Goal: Task Accomplishment & Management: Use online tool/utility

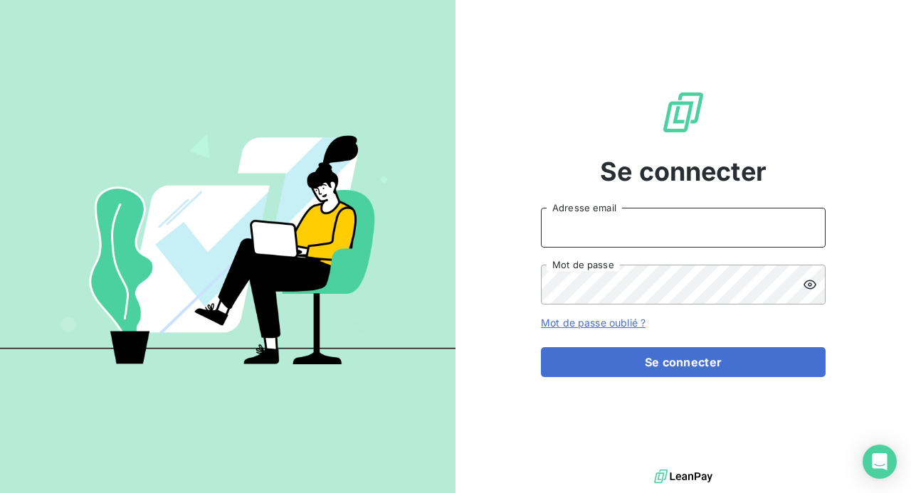
click at [651, 226] on input "Adresse email" at bounding box center [683, 228] width 285 height 40
type input "[PERSON_NAME][EMAIL_ADDRESS][DOMAIN_NAME]"
click at [541, 347] on button "Se connecter" at bounding box center [683, 362] width 285 height 30
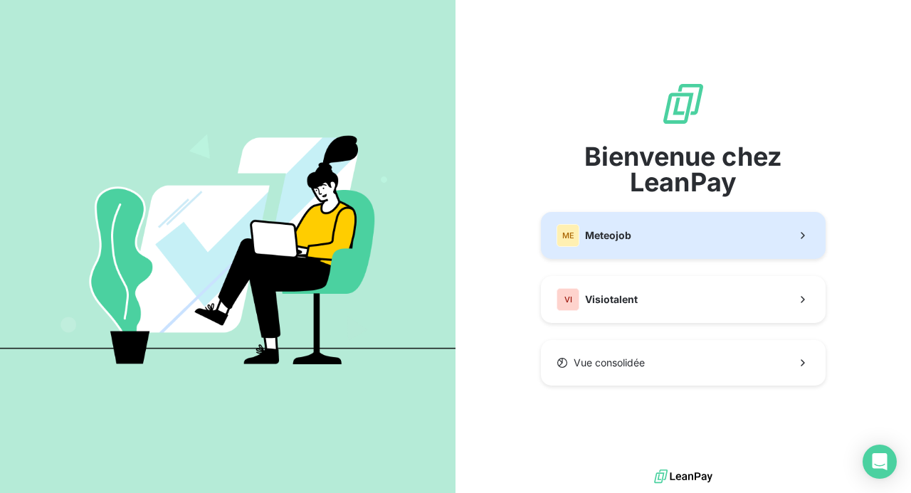
click at [674, 226] on button "ME Meteojob" at bounding box center [683, 235] width 285 height 47
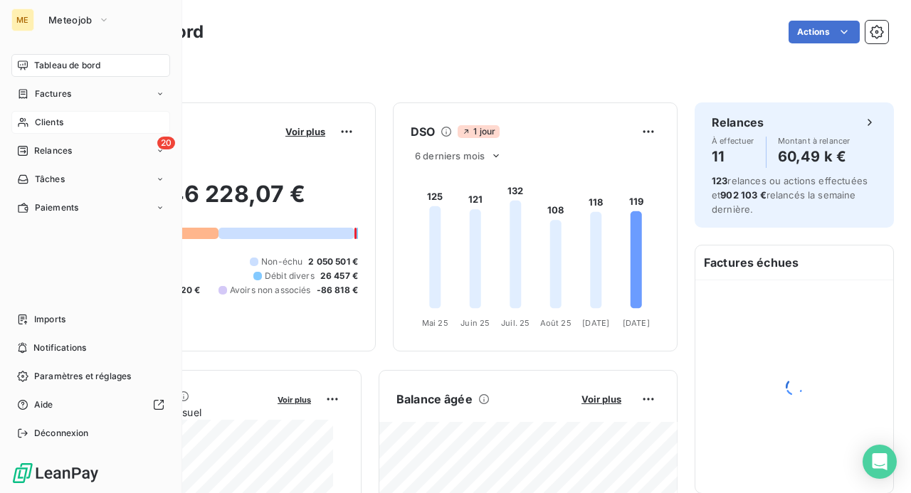
click at [43, 120] on span "Clients" at bounding box center [49, 122] width 28 height 13
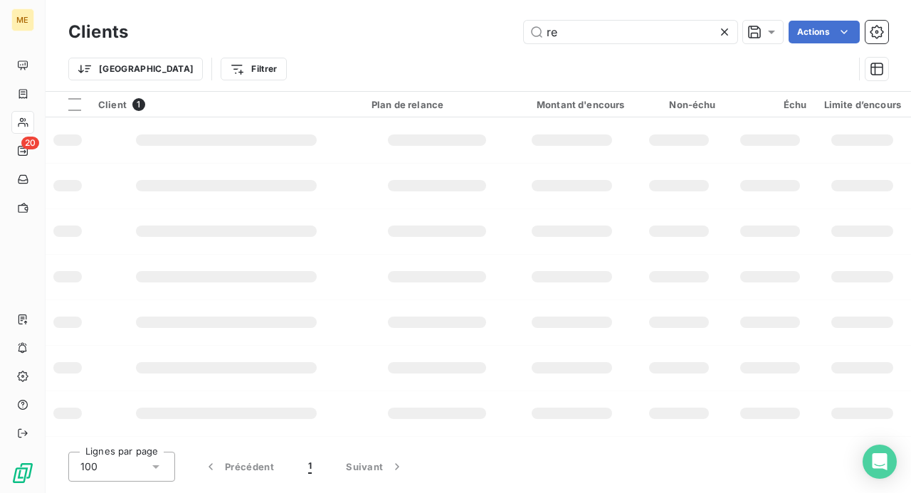
type input "r"
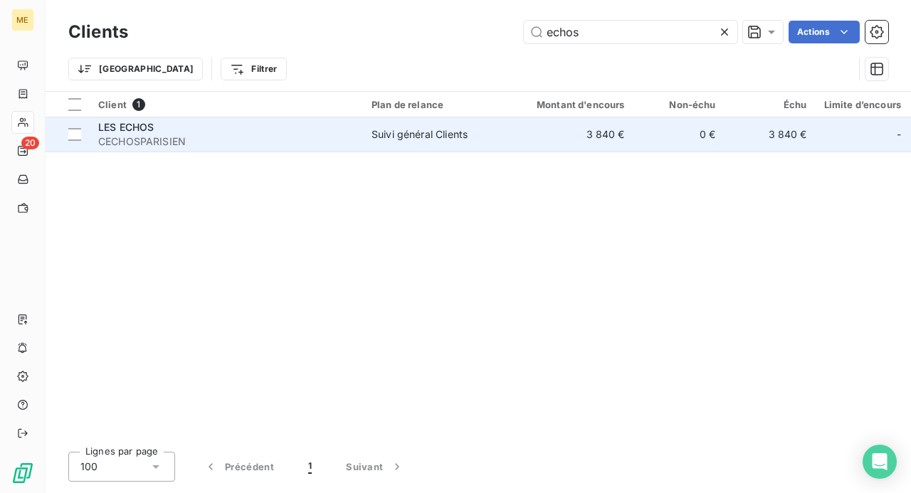
type input "echos"
click at [356, 141] on td "LES ECHOS CECHOSPARISIEN" at bounding box center [226, 134] width 273 height 34
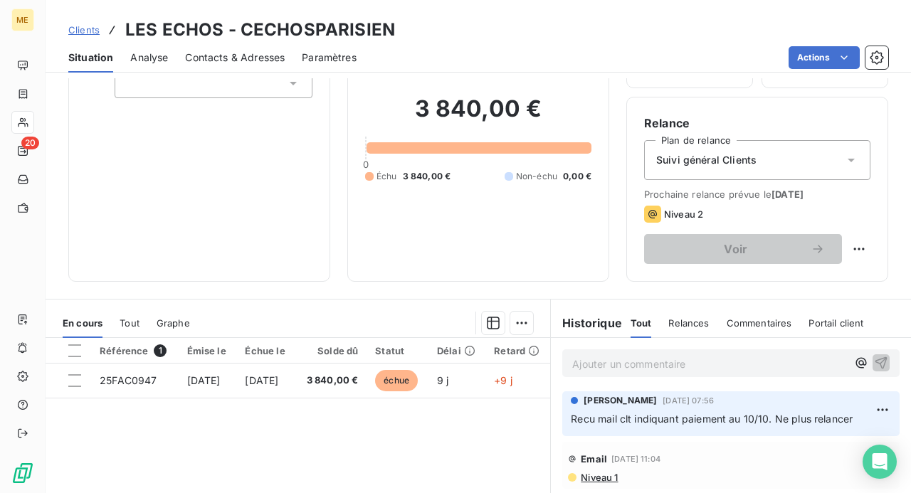
scroll to position [142, 0]
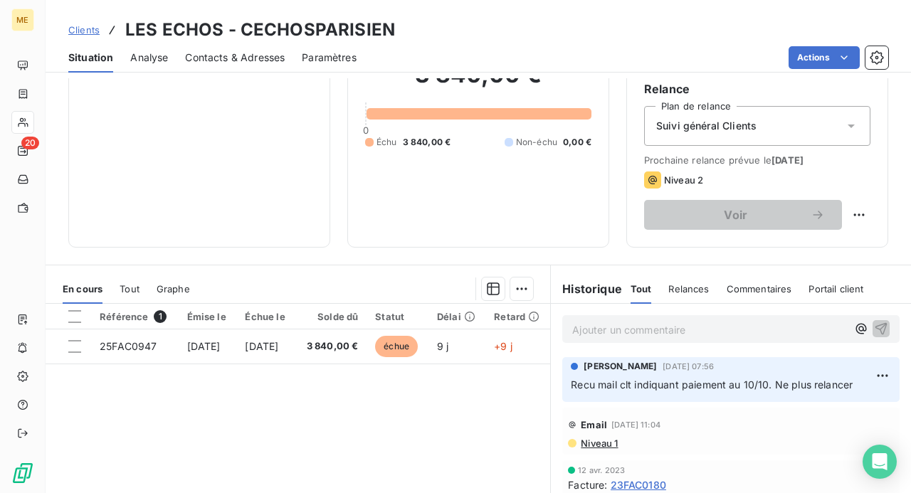
click at [636, 322] on p "Ajouter un commentaire ﻿" at bounding box center [709, 330] width 275 height 18
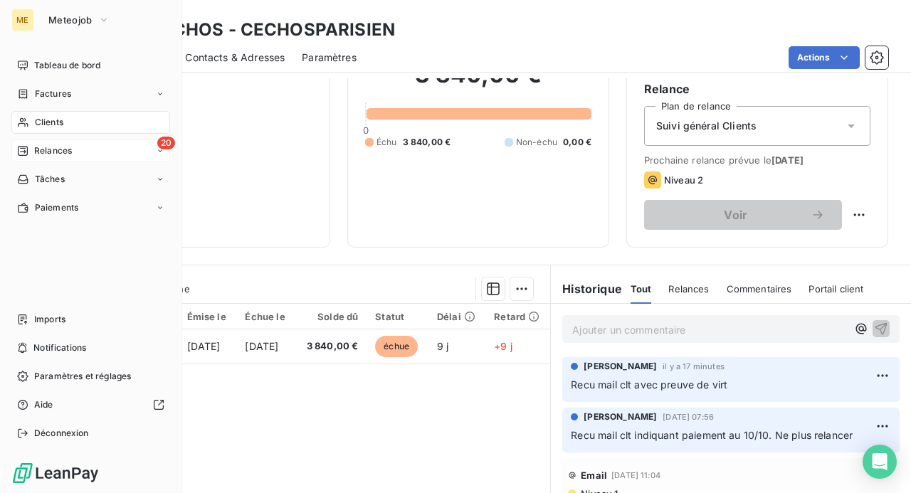
click at [46, 151] on span "Relances" at bounding box center [53, 150] width 38 height 13
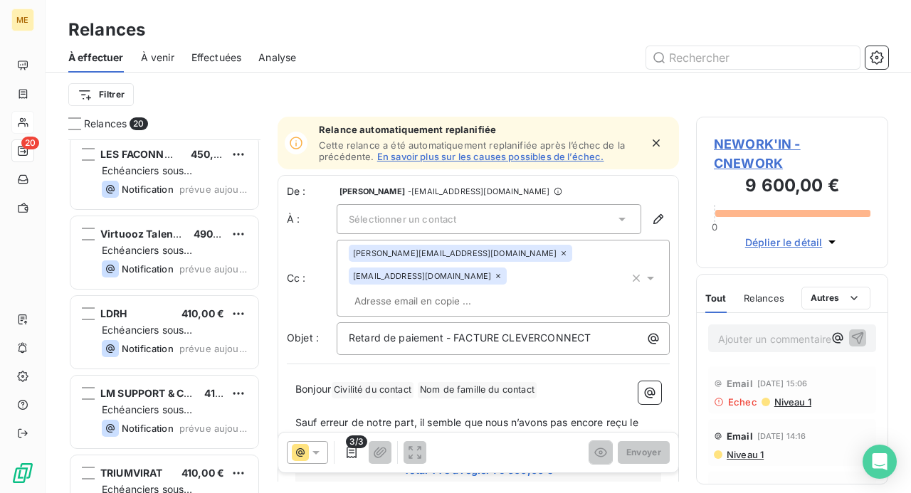
scroll to position [1240, 0]
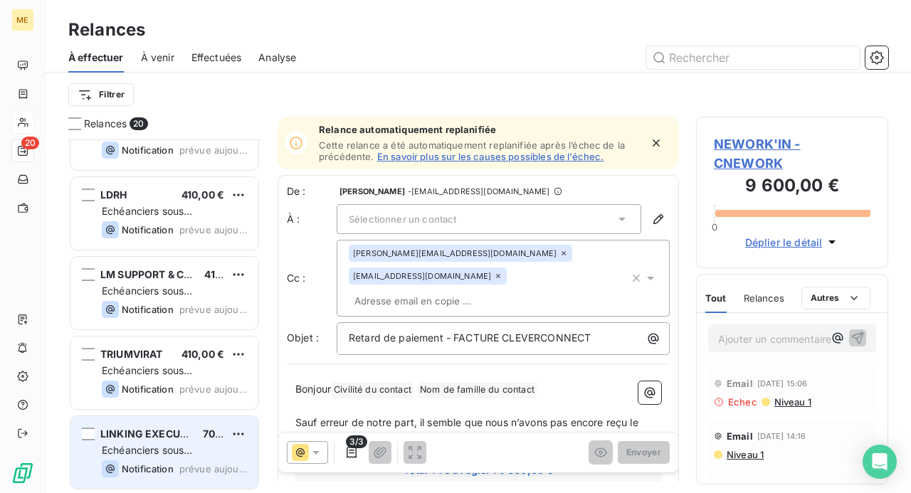
click at [225, 452] on div "Echéanciers sous prélèvements" at bounding box center [174, 450] width 145 height 14
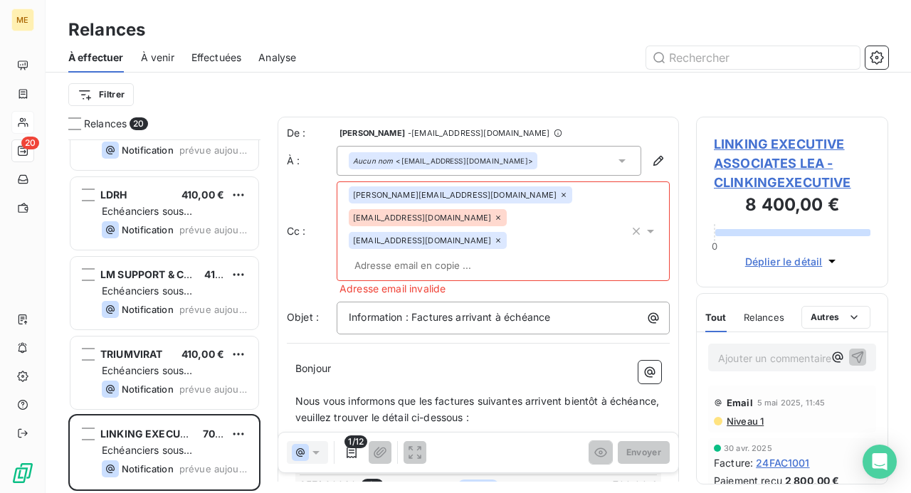
click at [733, 359] on p "Ajouter un commentaire ﻿" at bounding box center [770, 358] width 105 height 18
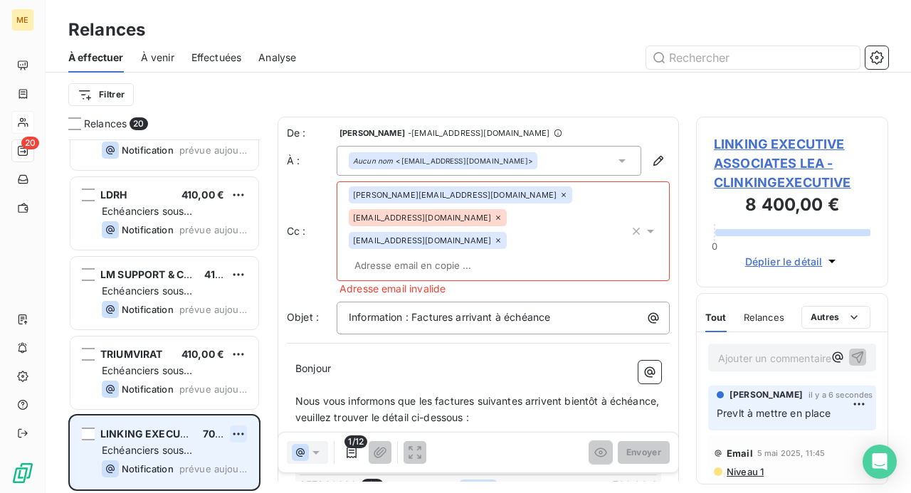
click at [238, 432] on html "ME 20 Relances À effectuer À venir Effectuées Analyse Filtrer Relances 20 LES F…" at bounding box center [455, 246] width 911 height 493
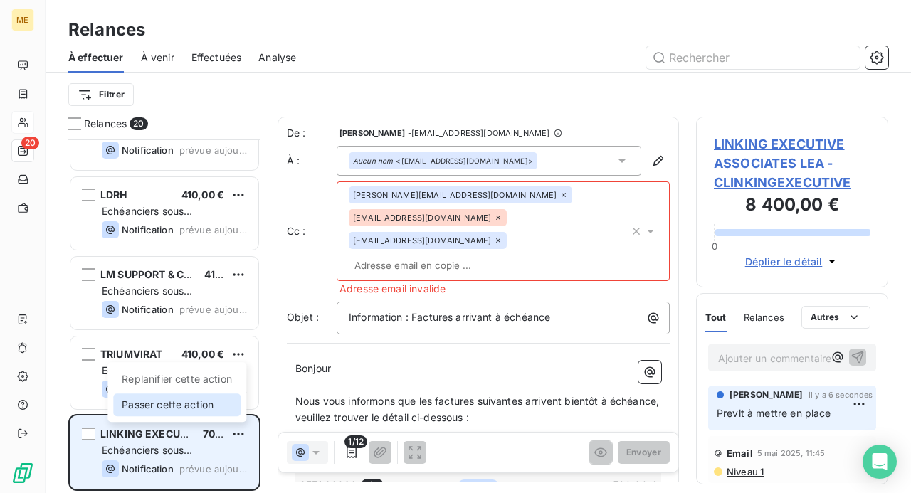
click at [178, 405] on div "Passer cette action" at bounding box center [176, 404] width 127 height 23
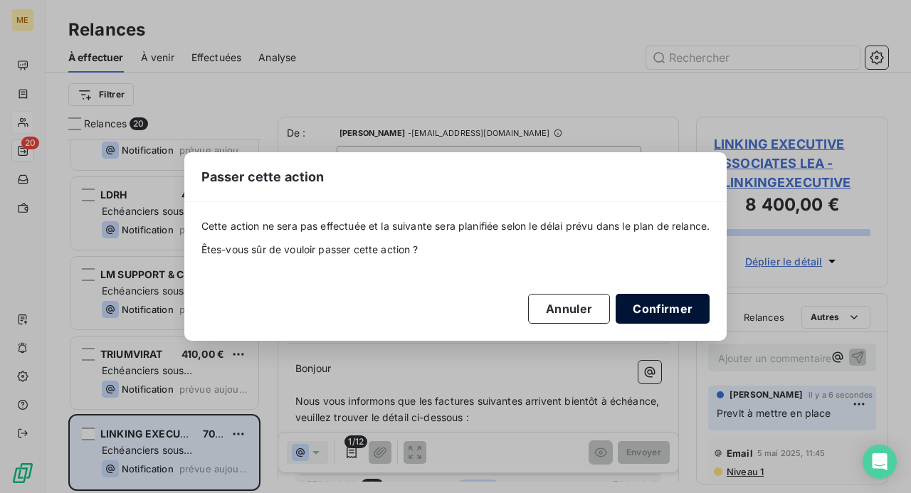
click at [665, 310] on button "Confirmer" at bounding box center [662, 309] width 94 height 30
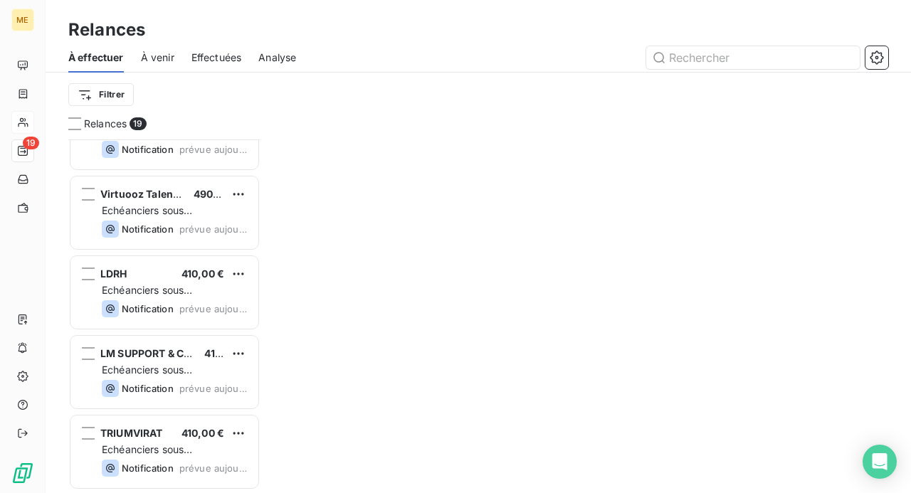
scroll to position [1160, 0]
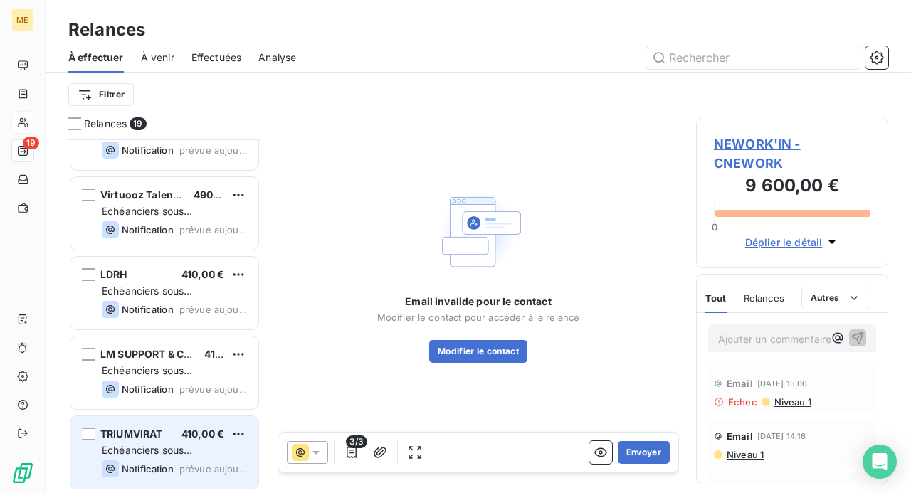
click at [216, 445] on div "Echéanciers sous prélèvements" at bounding box center [174, 450] width 145 height 14
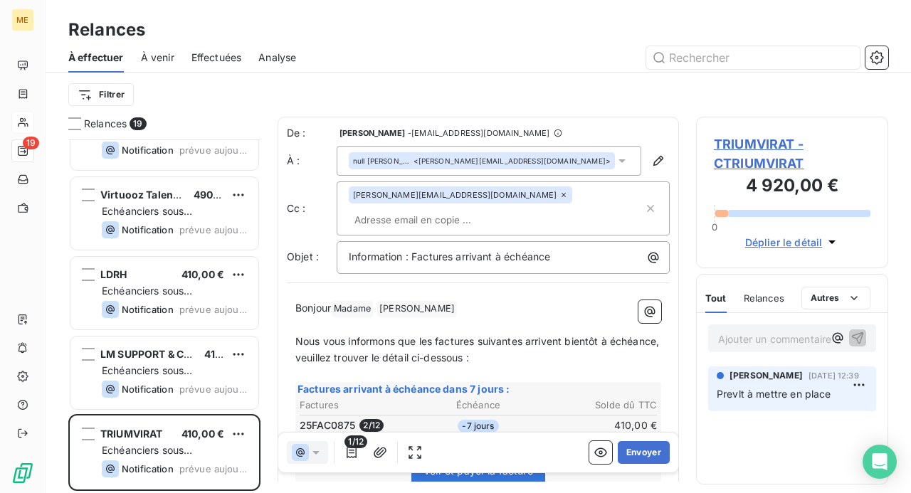
click at [243, 431] on html "ME 19 Relances À effectuer À venir Effectuées Analyse Filtrer Relances 19 ALLIA…" at bounding box center [455, 246] width 911 height 493
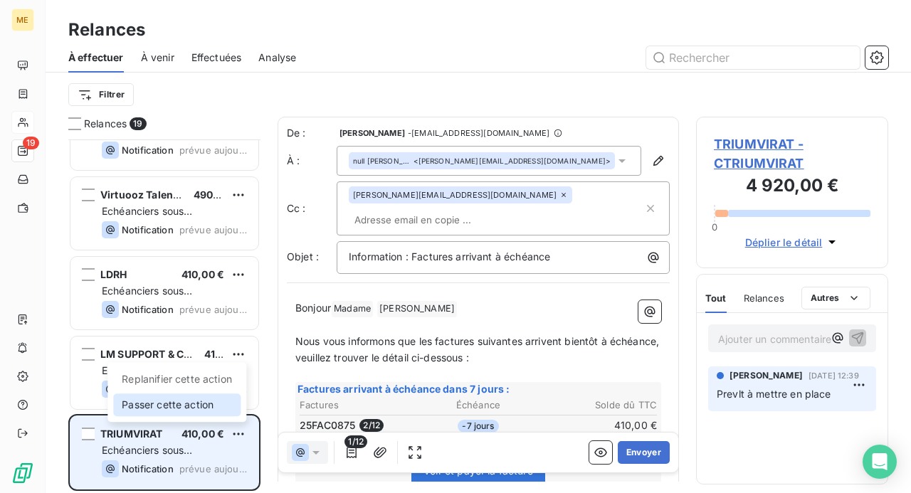
click at [209, 399] on div "Passer cette action" at bounding box center [176, 404] width 127 height 23
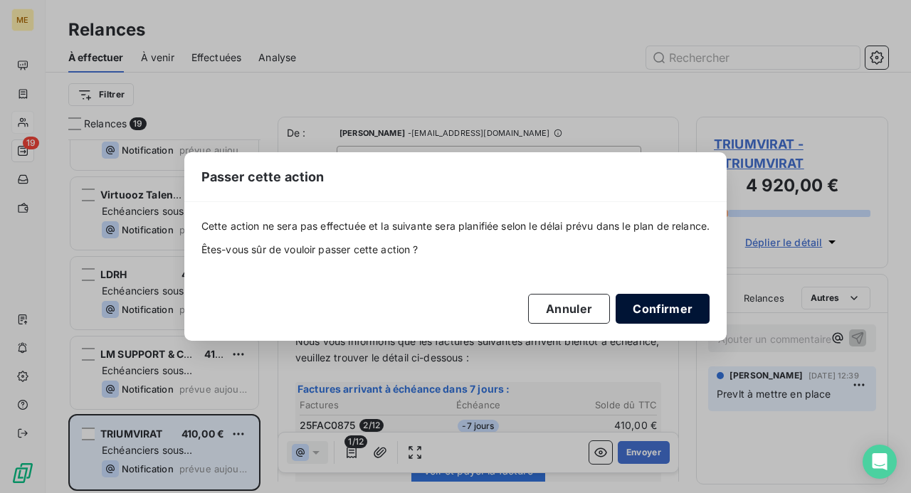
click at [680, 309] on button "Confirmer" at bounding box center [662, 309] width 94 height 30
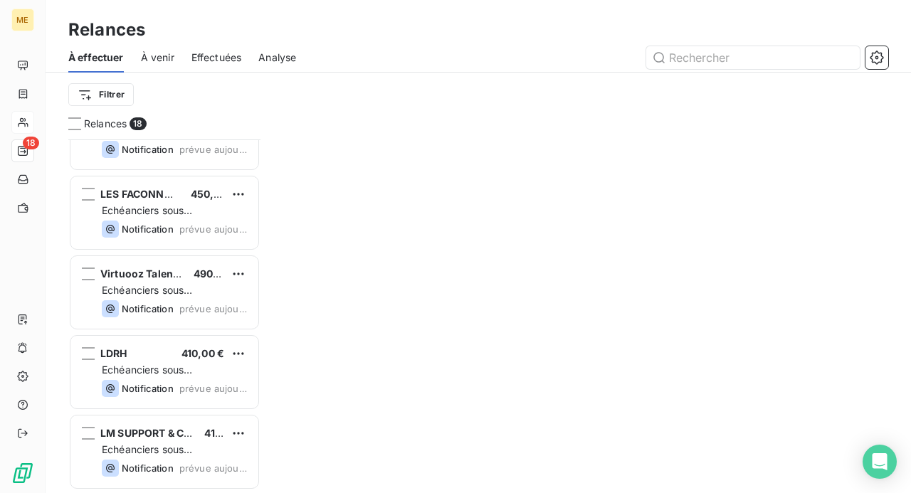
scroll to position [1081, 0]
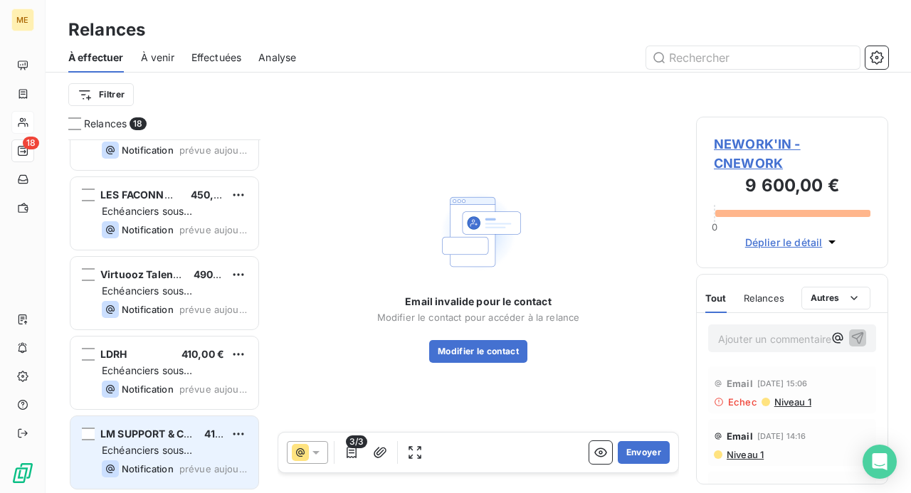
click at [211, 441] on div "LM SUPPORT & CONSEILS ( LM RECRUT' ) 410,00 € Echéanciers sous prélèvements Not…" at bounding box center [164, 452] width 188 height 73
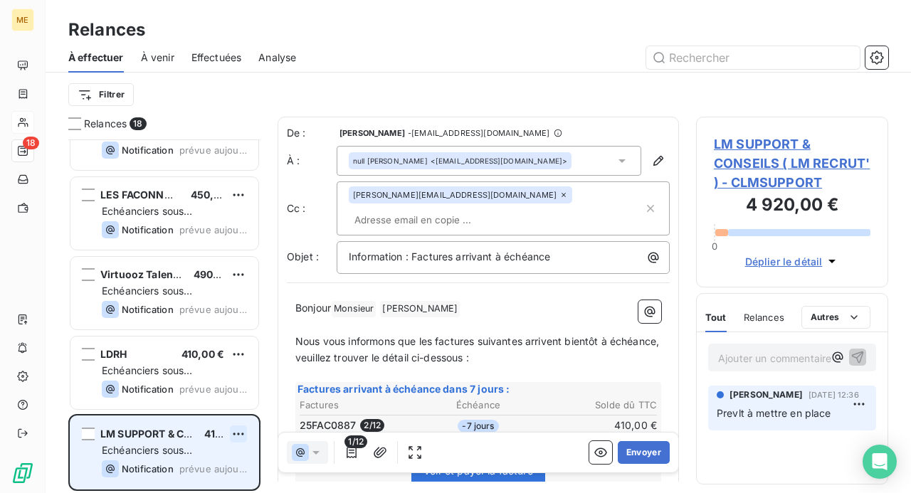
click at [238, 432] on html "ME 18 Relances À effectuer À venir Effectuées Analyse Filtrer Relances 18 AFA2C…" at bounding box center [455, 246] width 911 height 493
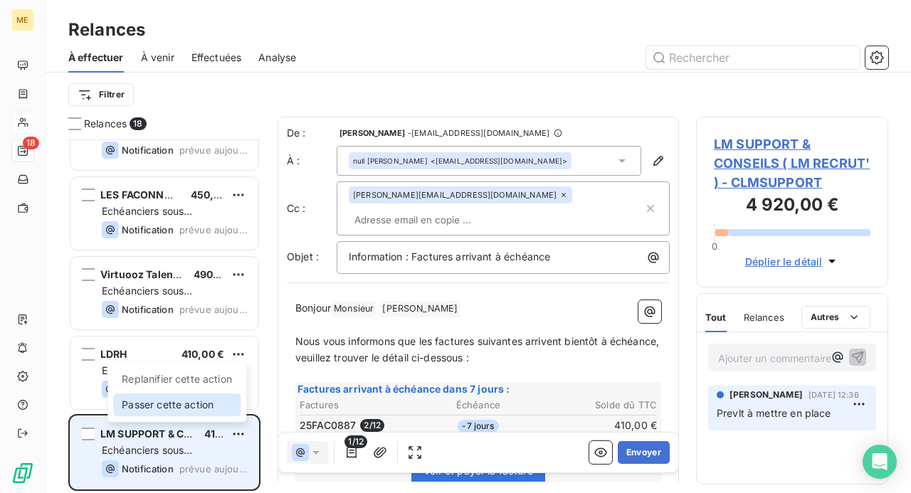
click at [213, 408] on div "Passer cette action" at bounding box center [176, 404] width 127 height 23
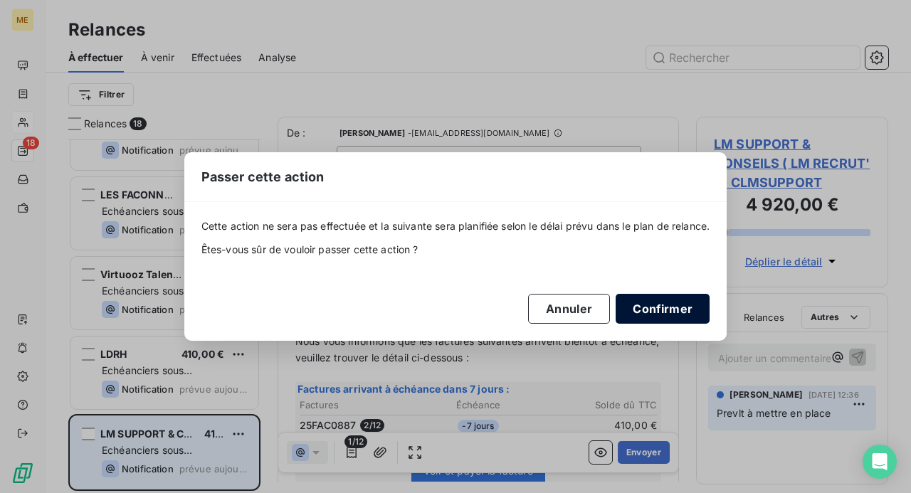
click at [667, 311] on button "Confirmer" at bounding box center [662, 309] width 94 height 30
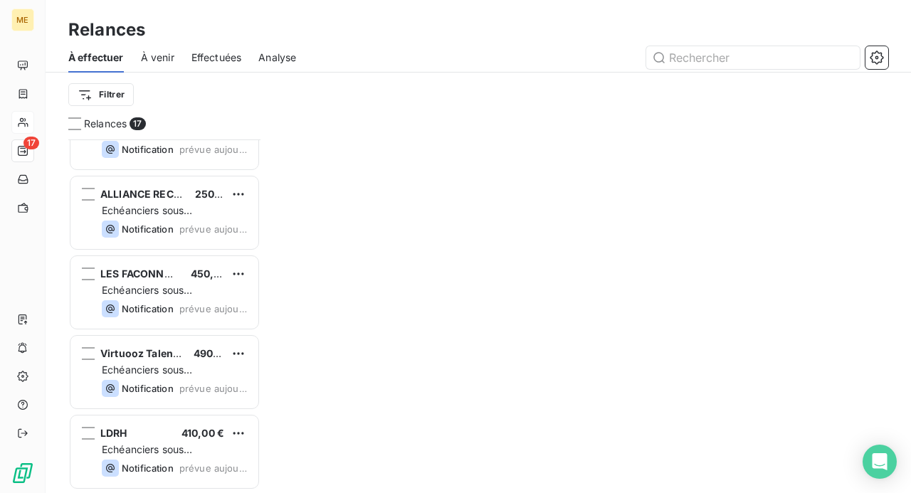
scroll to position [1001, 0]
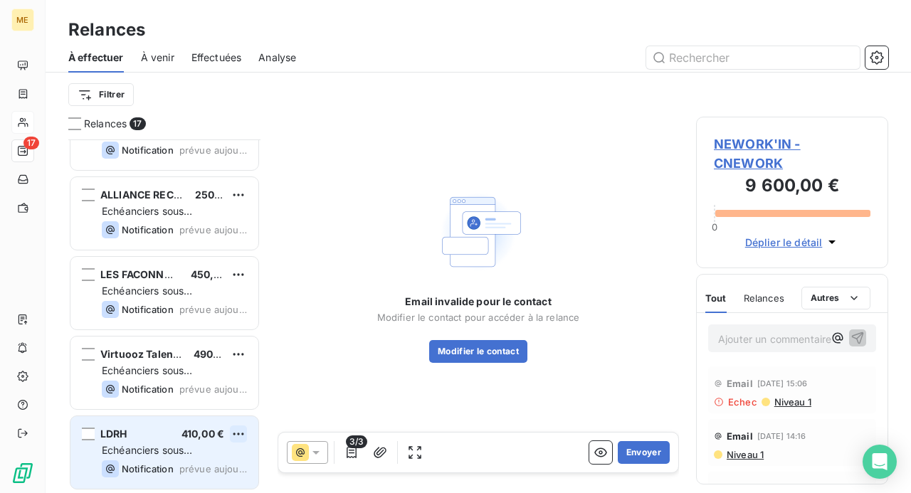
click at [240, 434] on html "ME 17 Relances À effectuer À venir Effectuées Analyse Filtrer Relances 17 Le Bo…" at bounding box center [455, 246] width 911 height 493
click at [215, 454] on html "ME 17 Relances À effectuer À venir Effectuées Analyse Filtrer Relances 17 Le Bo…" at bounding box center [455, 246] width 911 height 493
click at [219, 447] on div "Echéanciers sous prélèvements" at bounding box center [174, 450] width 145 height 14
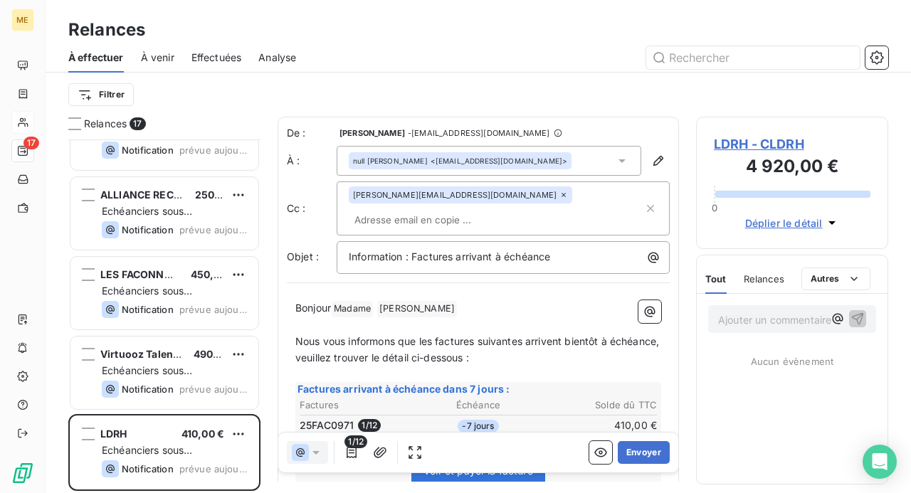
click at [767, 320] on p "Ajouter un commentaire ﻿" at bounding box center [770, 320] width 105 height 18
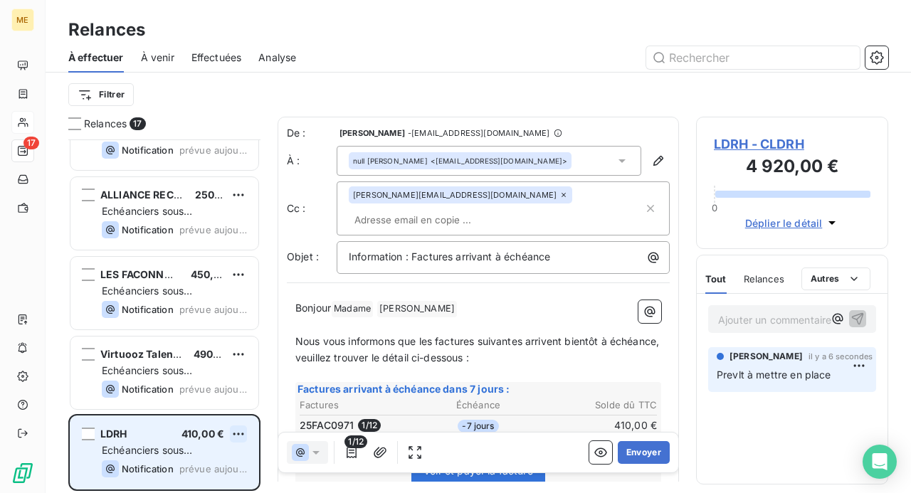
click at [240, 435] on html "ME 17 Relances À effectuer À venir Effectuées Analyse Filtrer Relances 17 Le Bo…" at bounding box center [455, 246] width 911 height 493
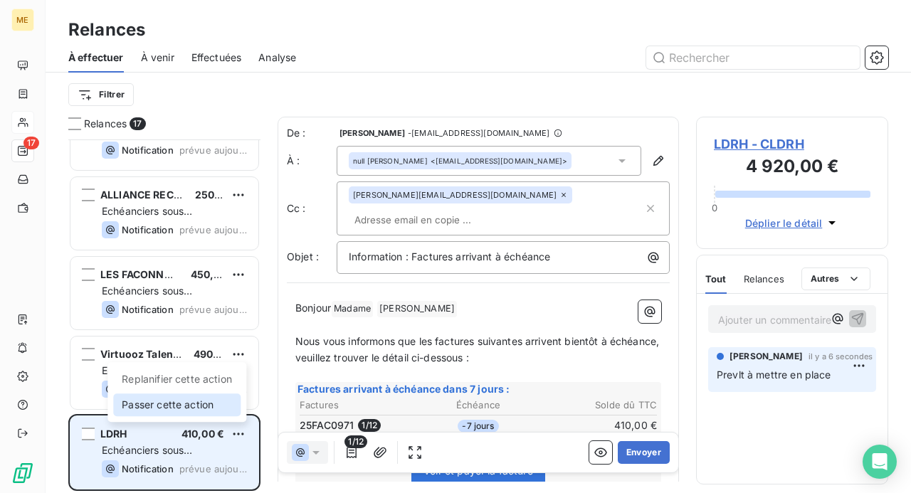
click at [214, 408] on div "Passer cette action" at bounding box center [176, 404] width 127 height 23
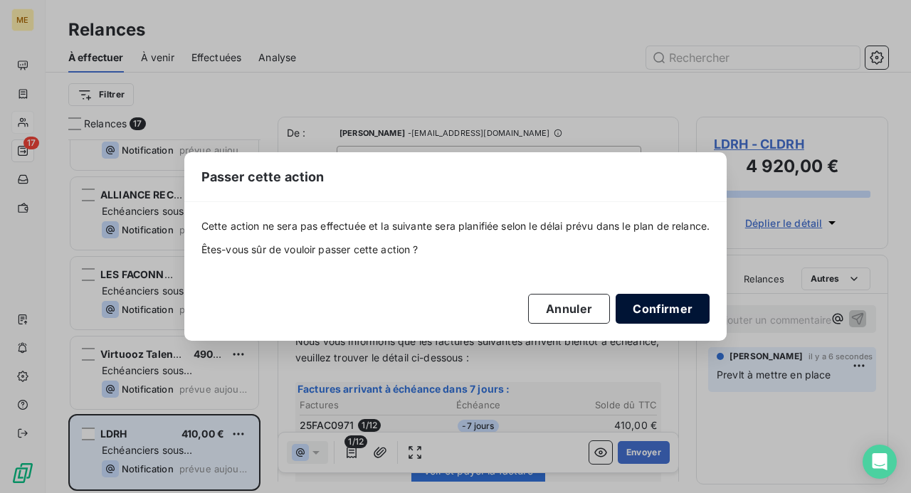
click at [670, 306] on button "Confirmer" at bounding box center [662, 309] width 94 height 30
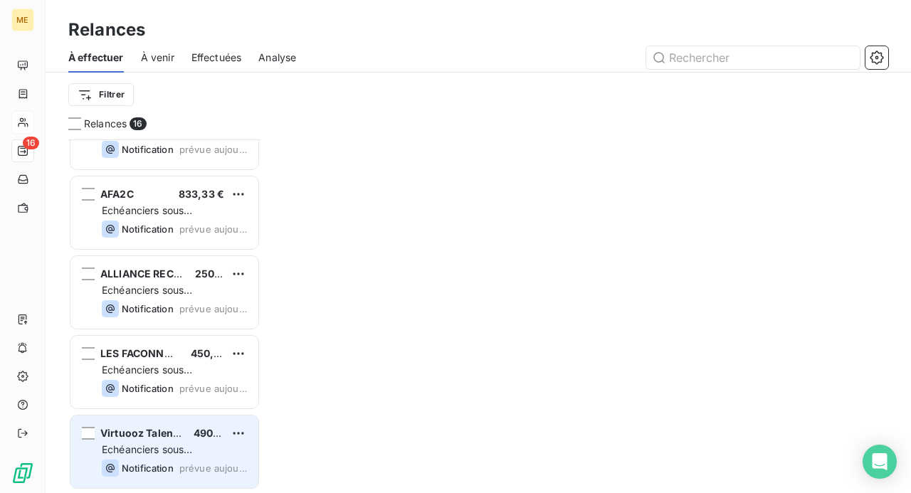
scroll to position [921, 0]
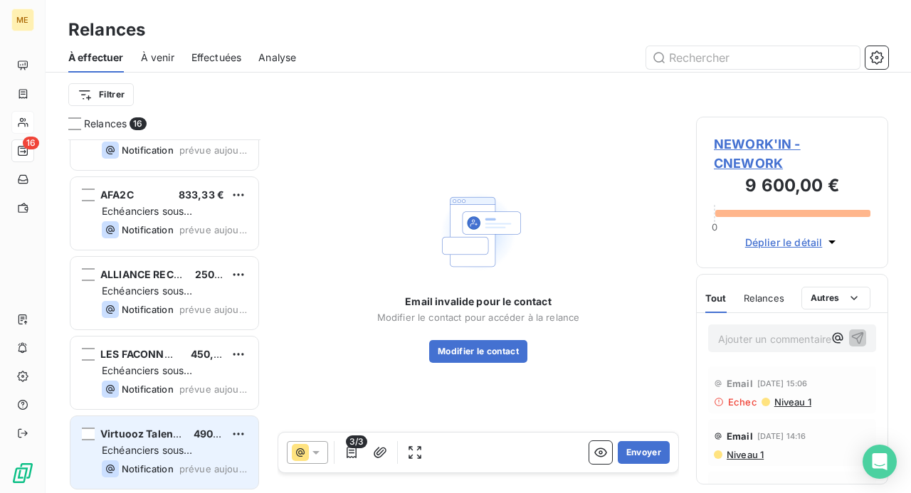
click at [222, 444] on div "Echéanciers sous prélèvements" at bounding box center [174, 450] width 145 height 14
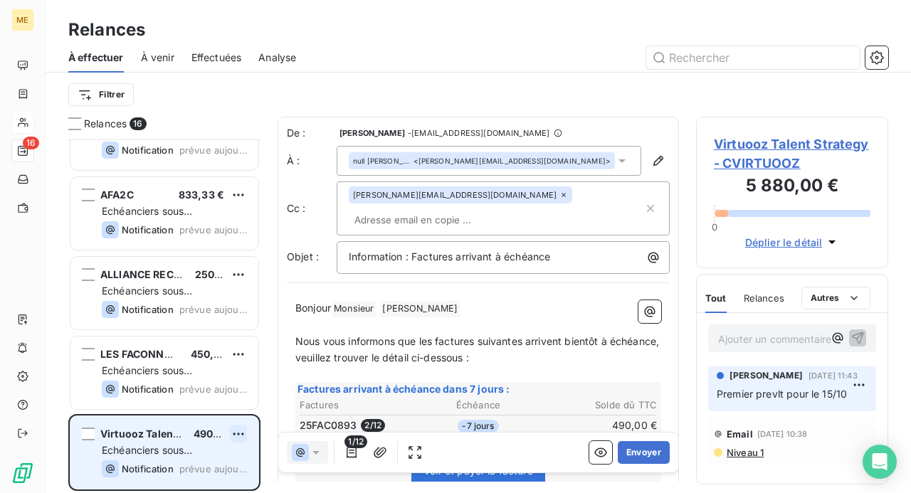
click at [241, 435] on html "ME 16 Relances À effectuer À venir Effectuées Analyse Filtrer Relances 16 ALPHY…" at bounding box center [455, 246] width 911 height 493
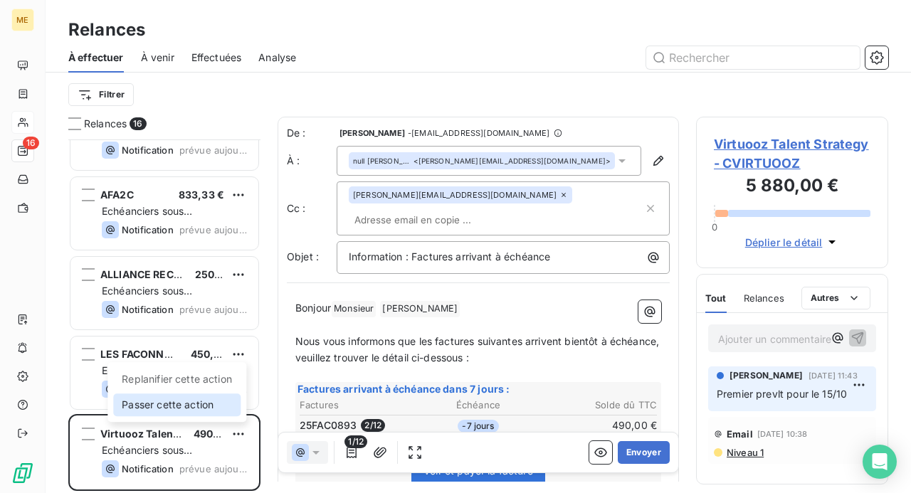
click at [215, 410] on div "Passer cette action" at bounding box center [176, 404] width 127 height 23
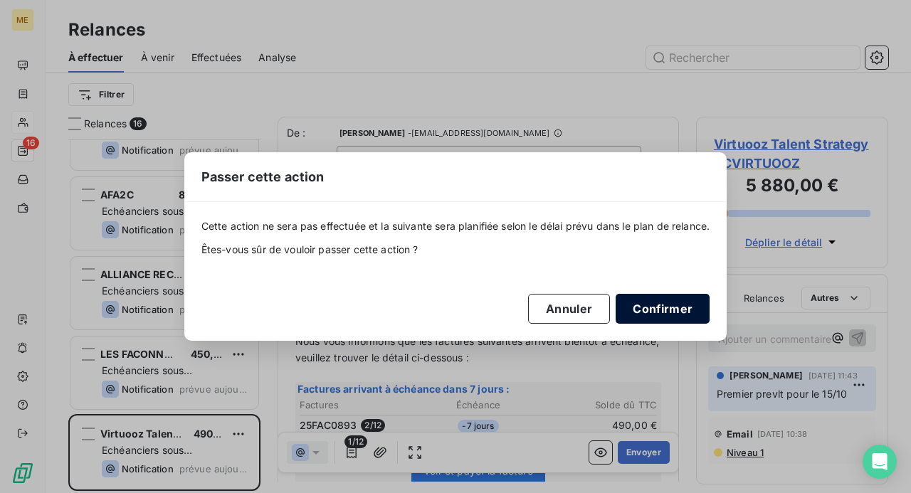
click at [654, 312] on button "Confirmer" at bounding box center [662, 309] width 94 height 30
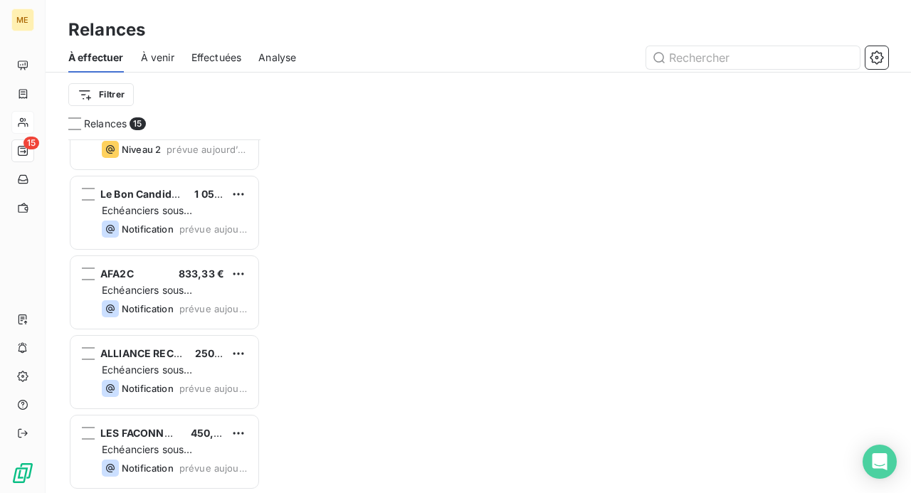
scroll to position [842, 0]
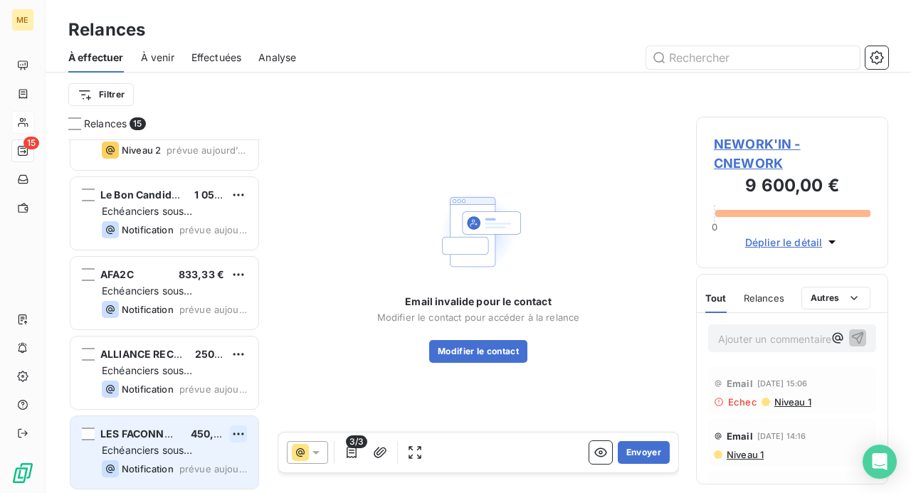
click at [239, 434] on html "ME 15 Relances À effectuer À venir Effectuées Analyse Filtrer Relances 15 WECAS…" at bounding box center [455, 246] width 911 height 493
click at [205, 405] on div "Passer cette action" at bounding box center [176, 404] width 127 height 23
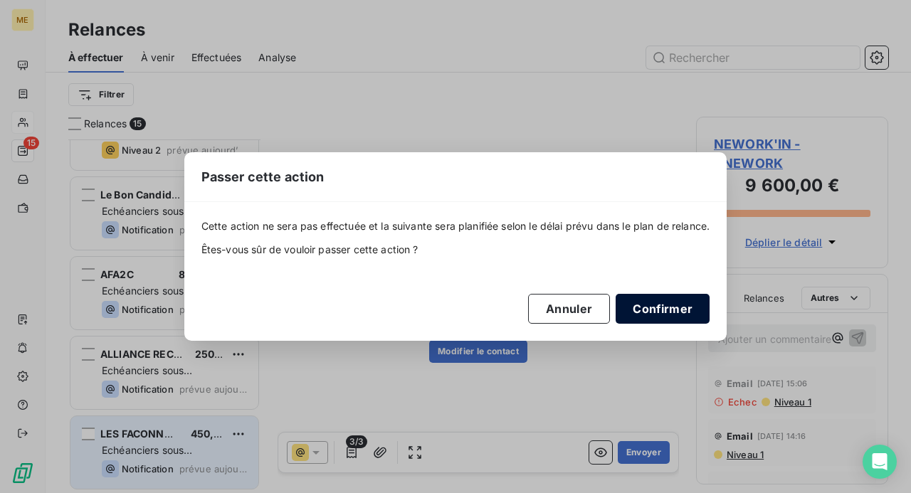
click at [657, 307] on button "Confirmer" at bounding box center [662, 309] width 94 height 30
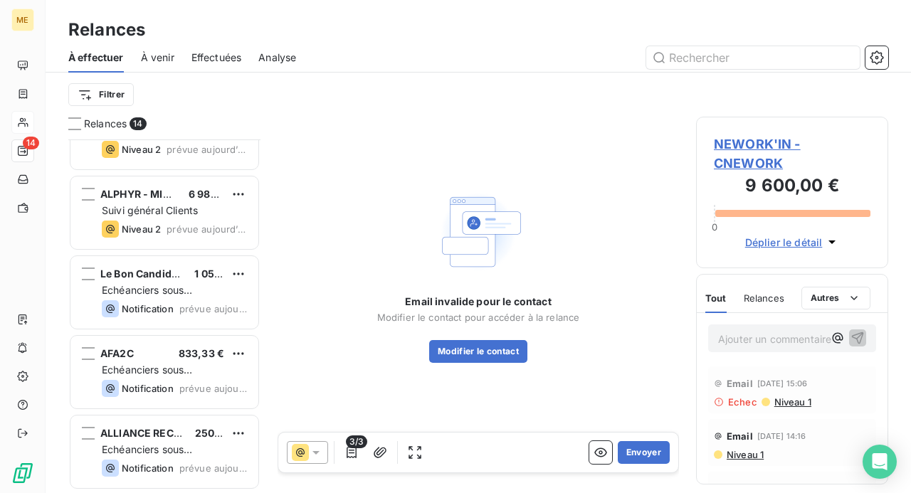
scroll to position [762, 0]
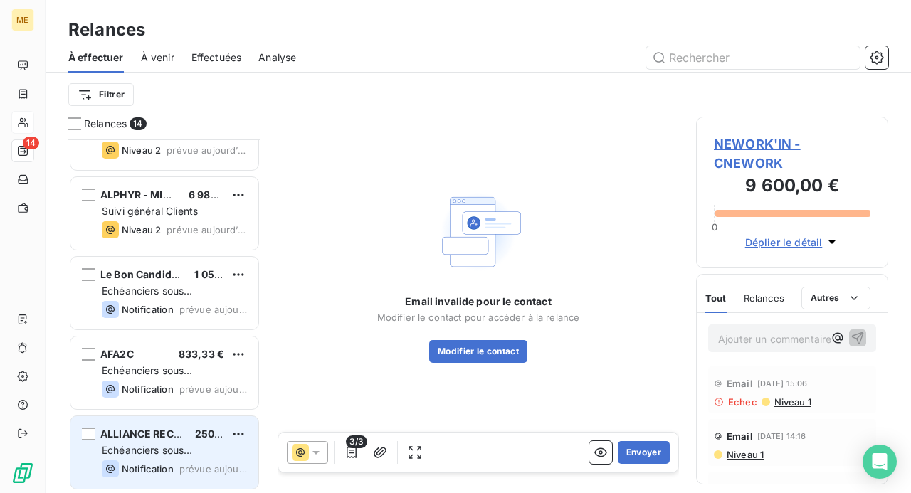
click at [235, 447] on div "Echéanciers sous prélèvements" at bounding box center [174, 450] width 145 height 14
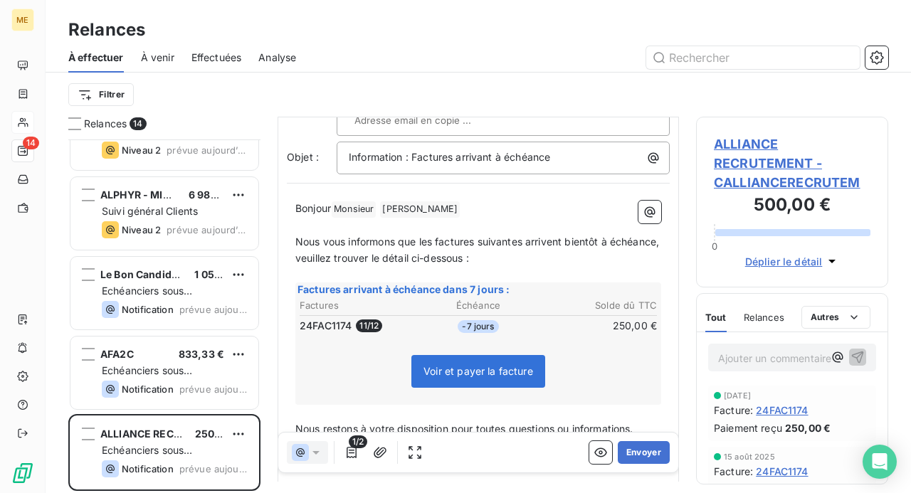
scroll to position [142, 0]
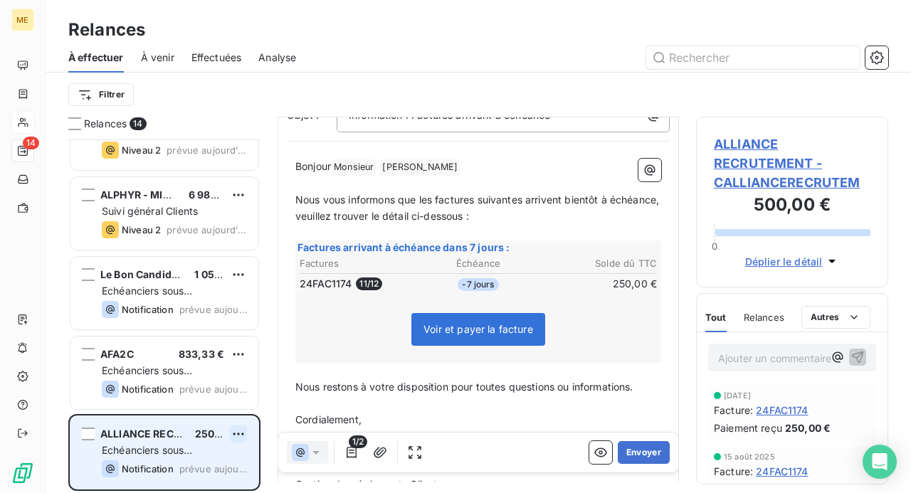
click at [242, 434] on html "ME 14 Relances À effectuer À venir Effectuées Analyse Filtrer Relances 14 CAPTR…" at bounding box center [455, 246] width 911 height 493
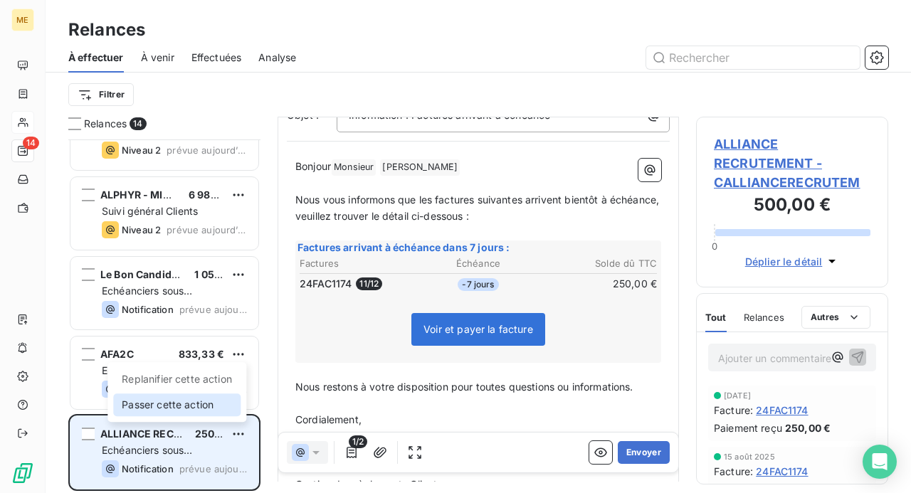
click at [171, 408] on div "Passer cette action" at bounding box center [176, 404] width 127 height 23
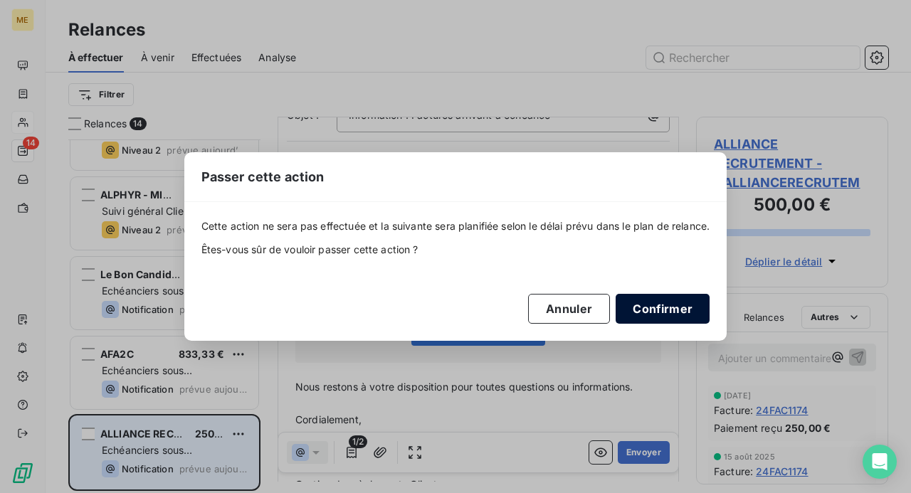
click at [656, 307] on button "Confirmer" at bounding box center [662, 309] width 94 height 30
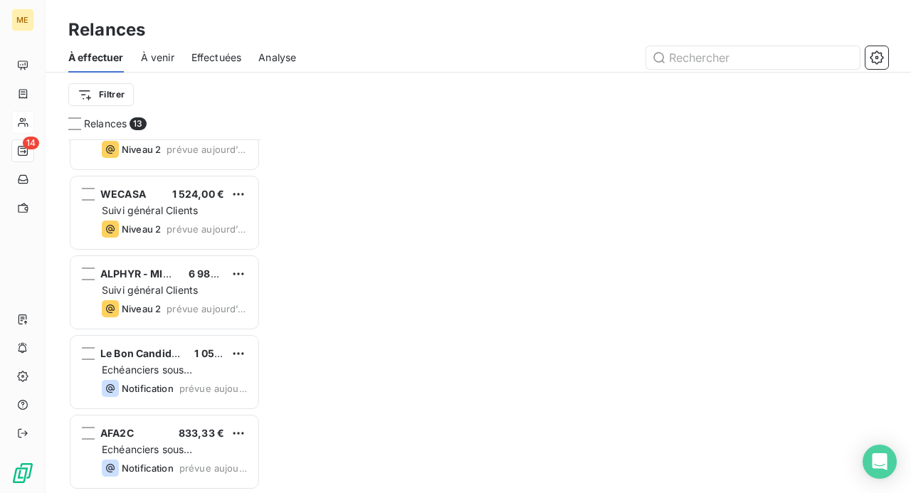
scroll to position [682, 0]
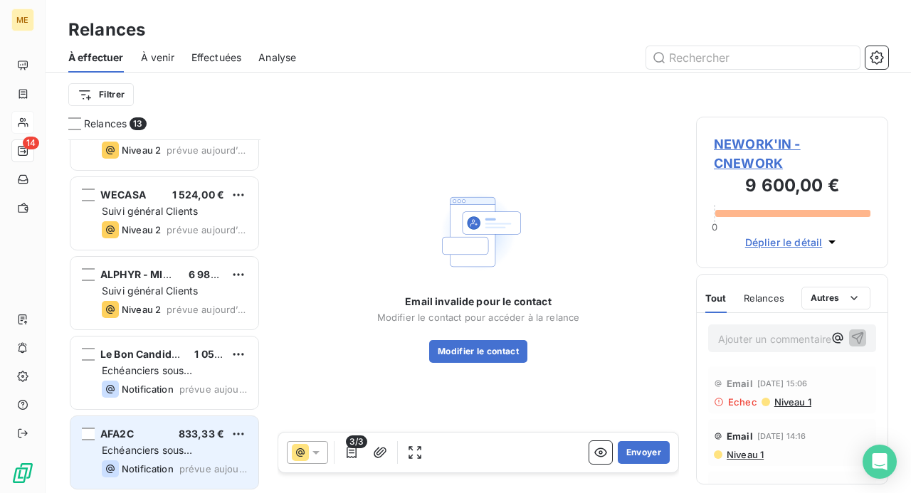
click at [151, 428] on div "AFA2C 833,33 €" at bounding box center [174, 434] width 145 height 13
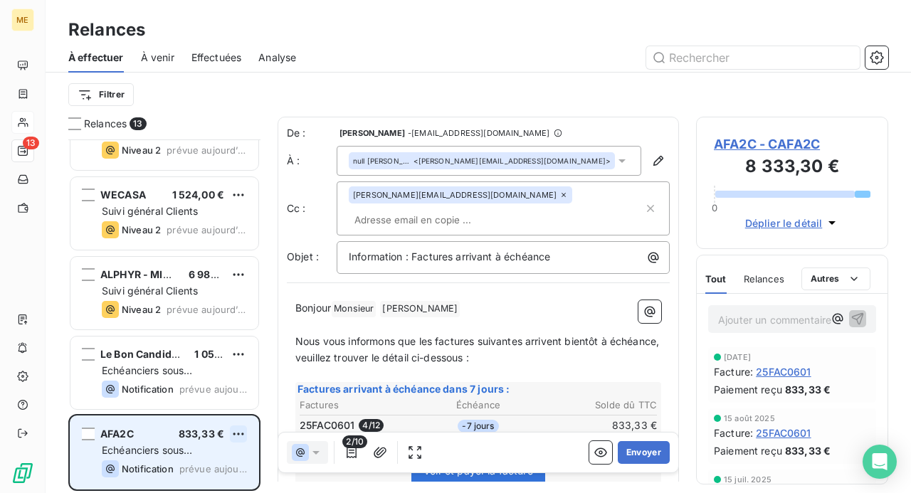
click at [238, 435] on html "ME 13 Relances À effectuer À venir Effectuées Analyse Filtrer Relances 13 AKTOR…" at bounding box center [455, 246] width 911 height 493
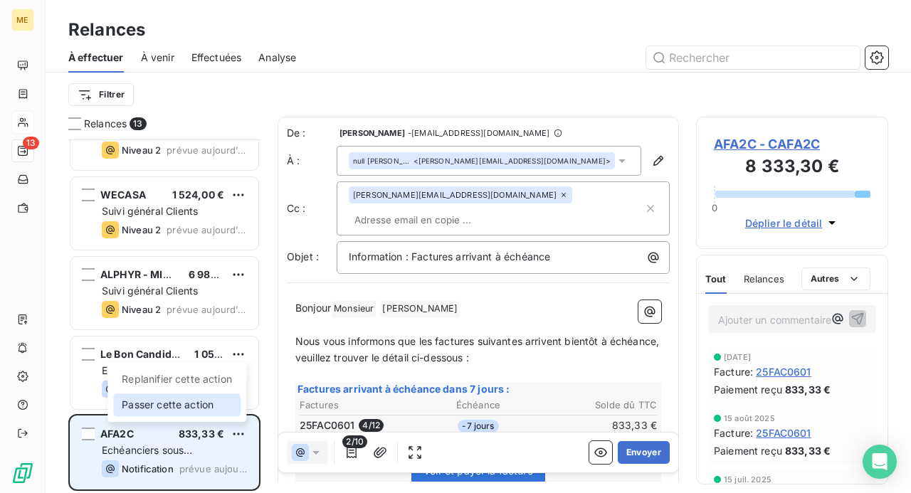
click at [206, 404] on div "Passer cette action" at bounding box center [176, 404] width 127 height 23
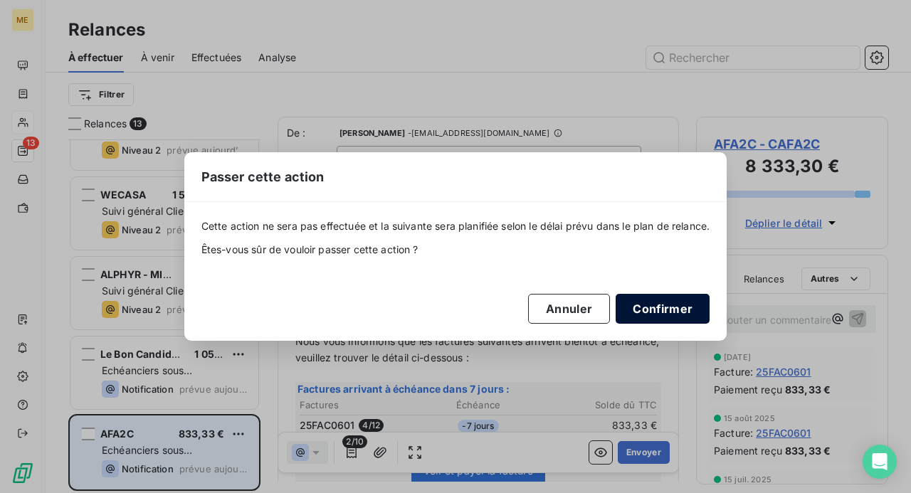
click at [658, 309] on button "Confirmer" at bounding box center [662, 309] width 94 height 30
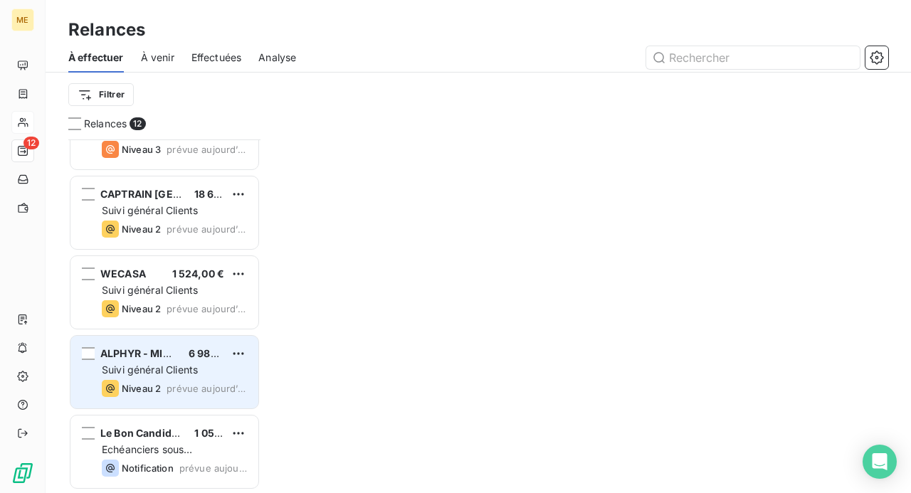
scroll to position [603, 0]
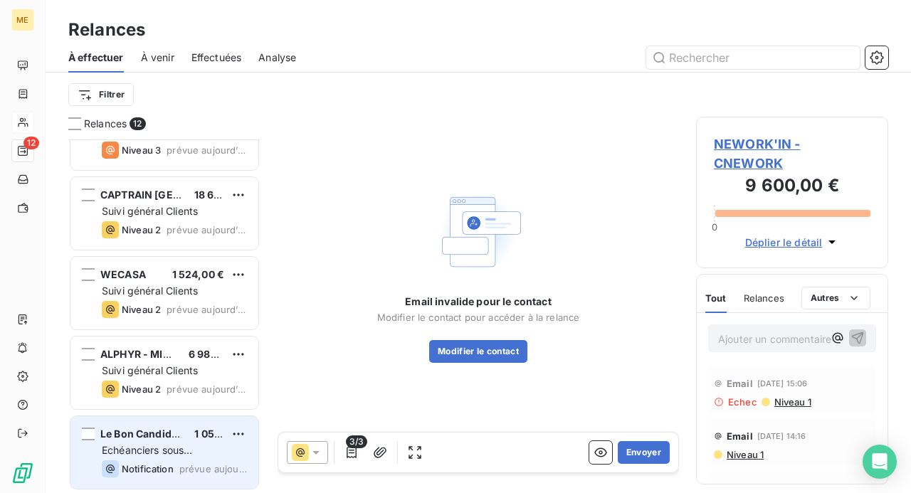
click at [178, 444] on span "Echéanciers sous prélèvements" at bounding box center [147, 457] width 90 height 26
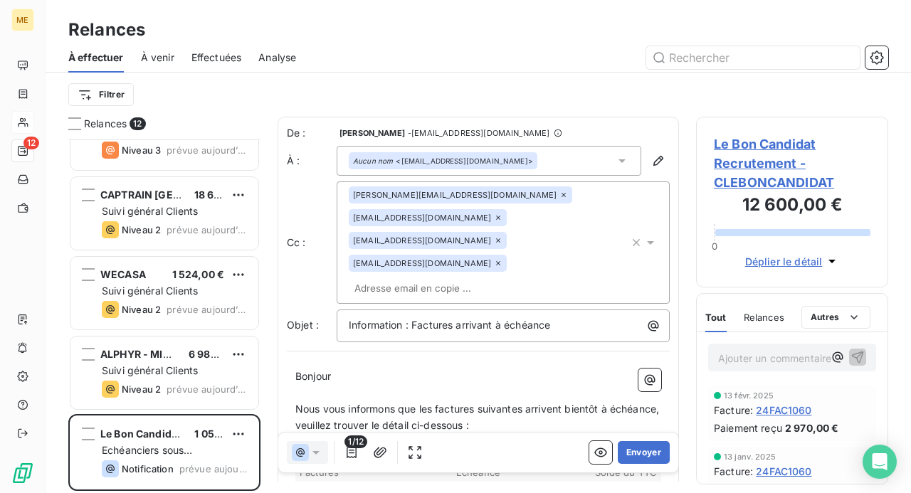
click at [765, 359] on p "Ajouter un commentaire ﻿" at bounding box center [770, 358] width 105 height 18
